Goal: Find specific page/section: Find specific page/section

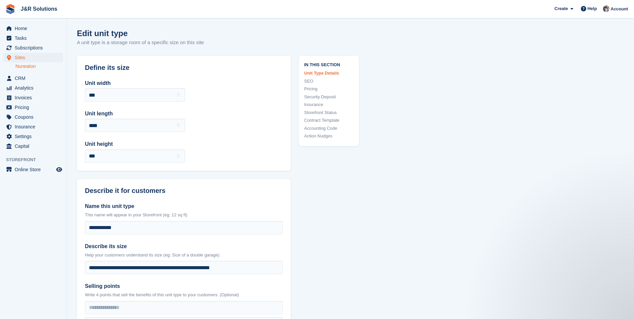
click at [26, 67] on link "Nuneaton" at bounding box center [39, 66] width 48 height 6
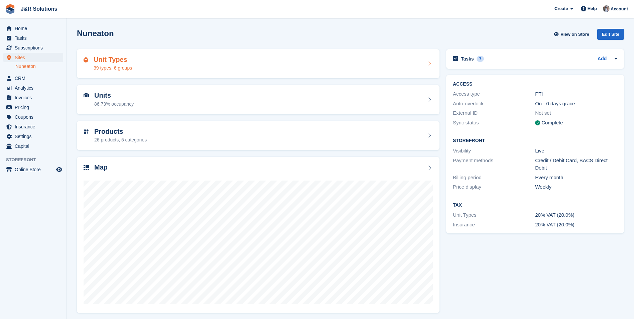
click at [106, 68] on div "39 types, 6 groups" at bounding box center [113, 67] width 38 height 7
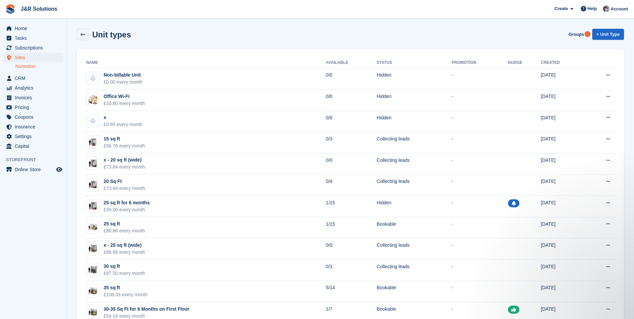
click at [25, 66] on link "Nuneaton" at bounding box center [39, 66] width 48 height 6
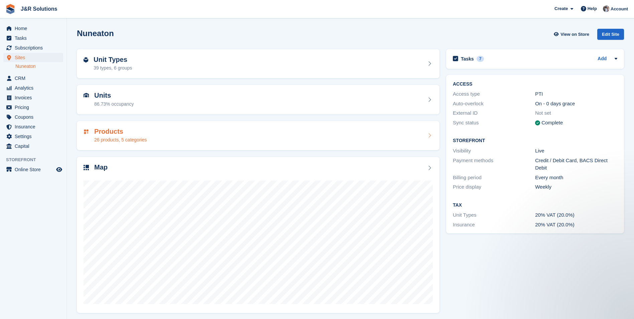
click at [119, 135] on h2 "Products" at bounding box center [120, 132] width 52 height 8
